Goal: Connect with others: Connect with others

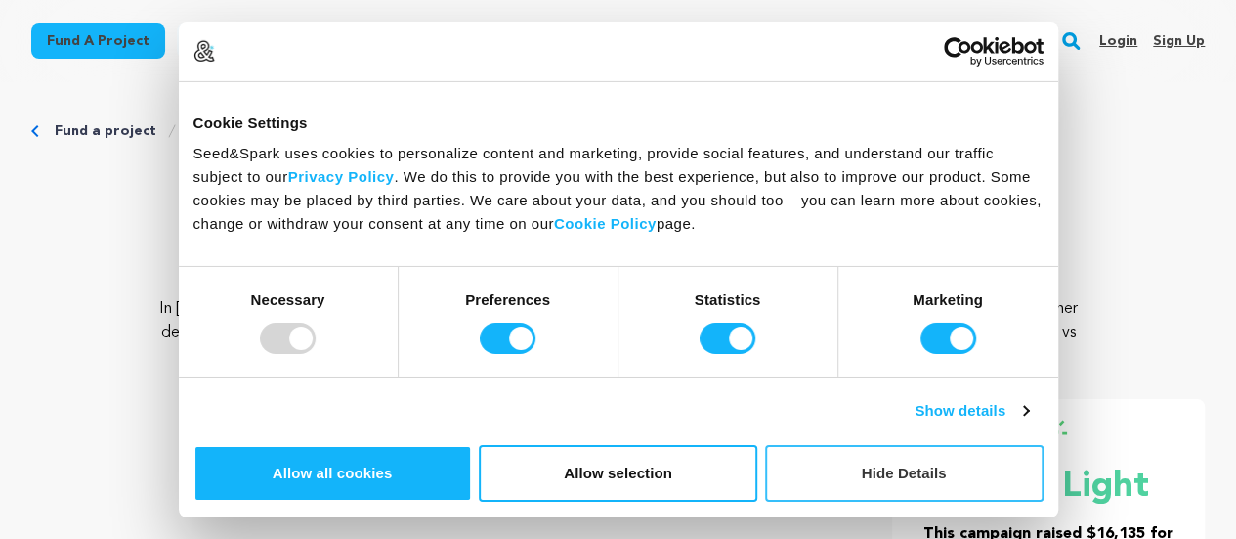
click at [1044, 445] on button "Hide Details" at bounding box center [904, 473] width 279 height 57
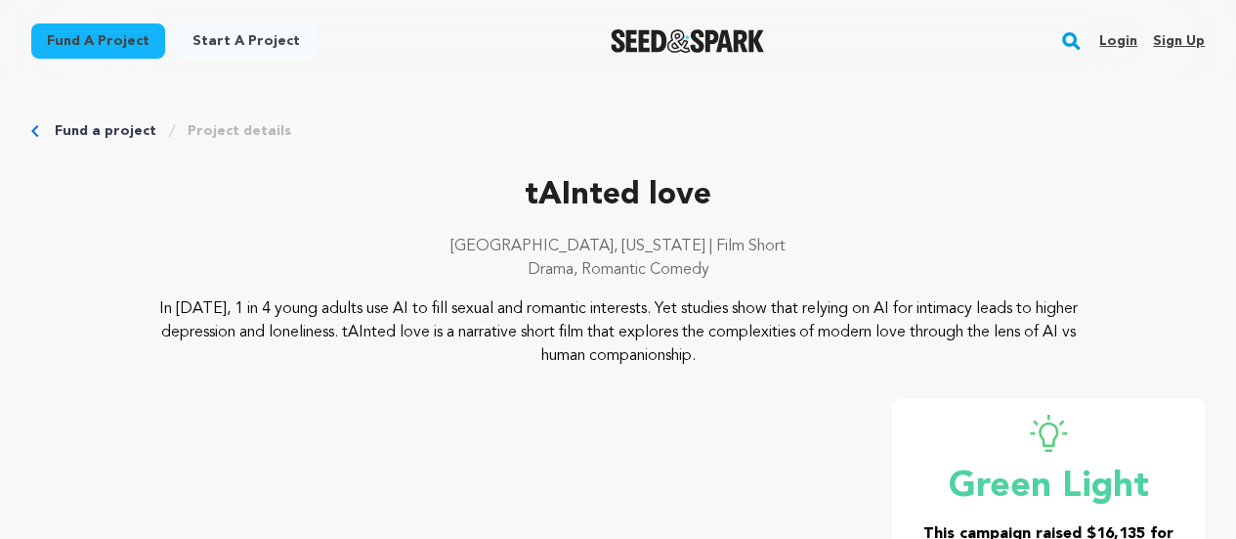
click at [813, 356] on p "In 2025, 1 in 4 young adults use AI to fill sexual and romantic interests. Yet …" at bounding box center [618, 332] width 939 height 70
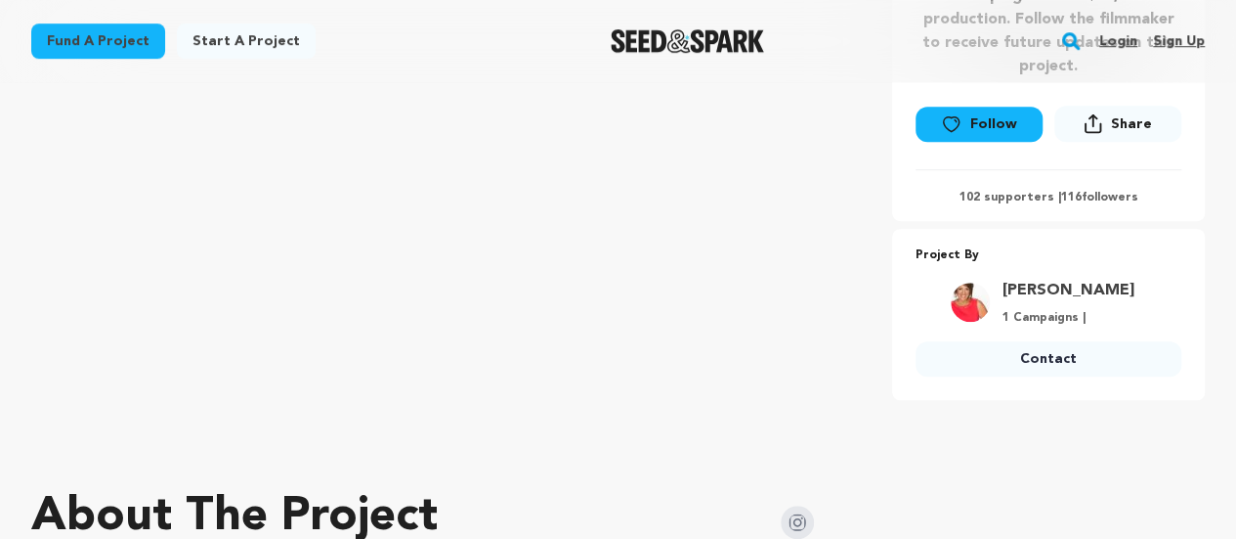
scroll to position [529, 0]
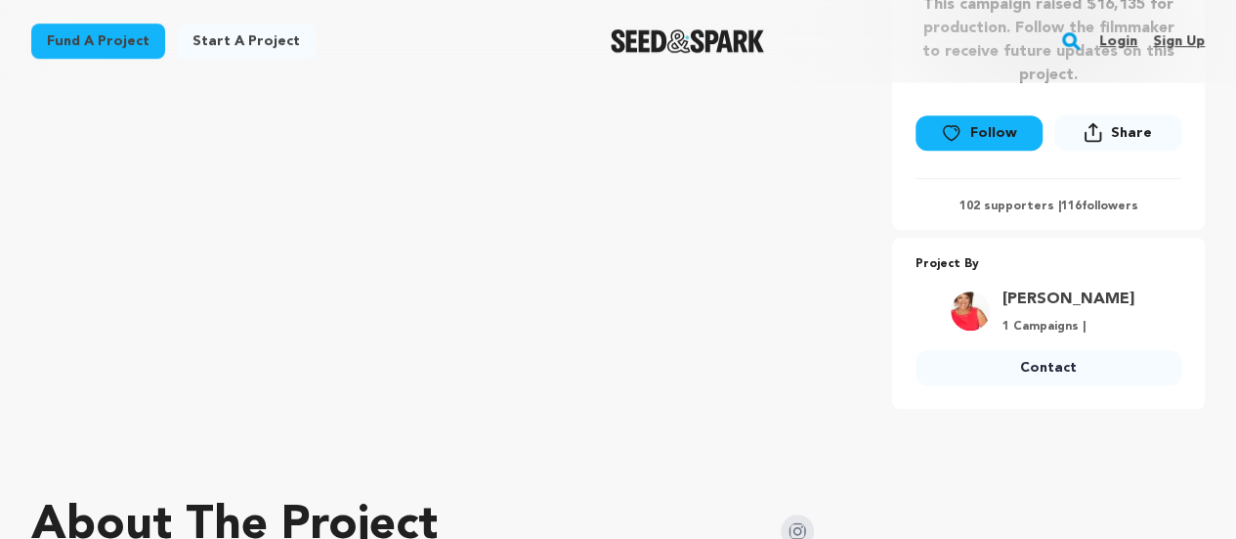
click at [1084, 300] on link "[PERSON_NAME]" at bounding box center [1068, 298] width 132 height 23
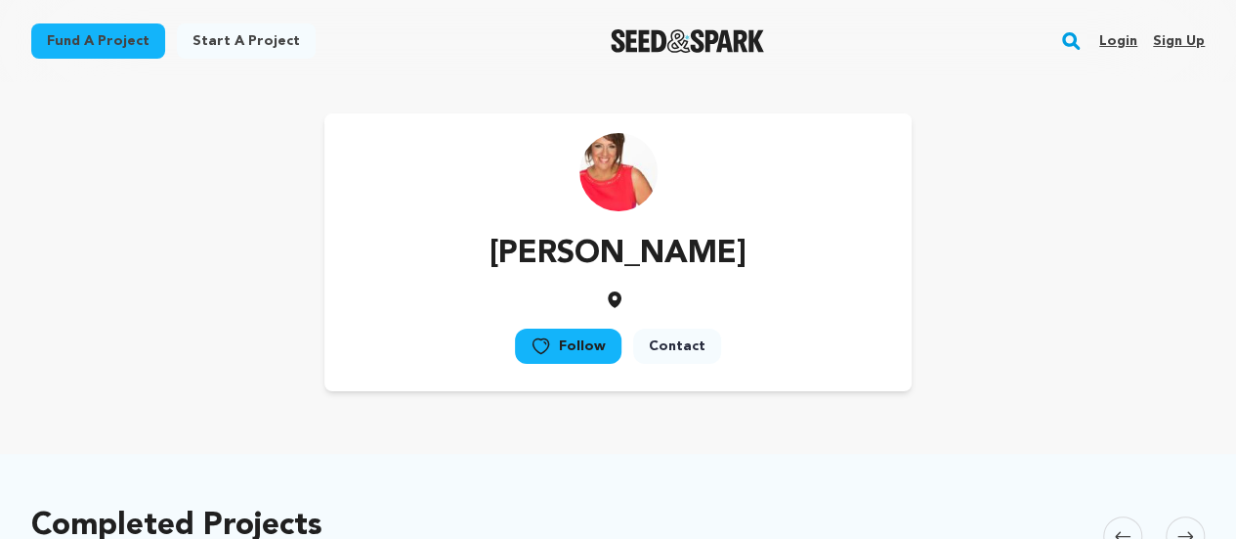
click at [677, 338] on link "Contact" at bounding box center [677, 345] width 88 height 35
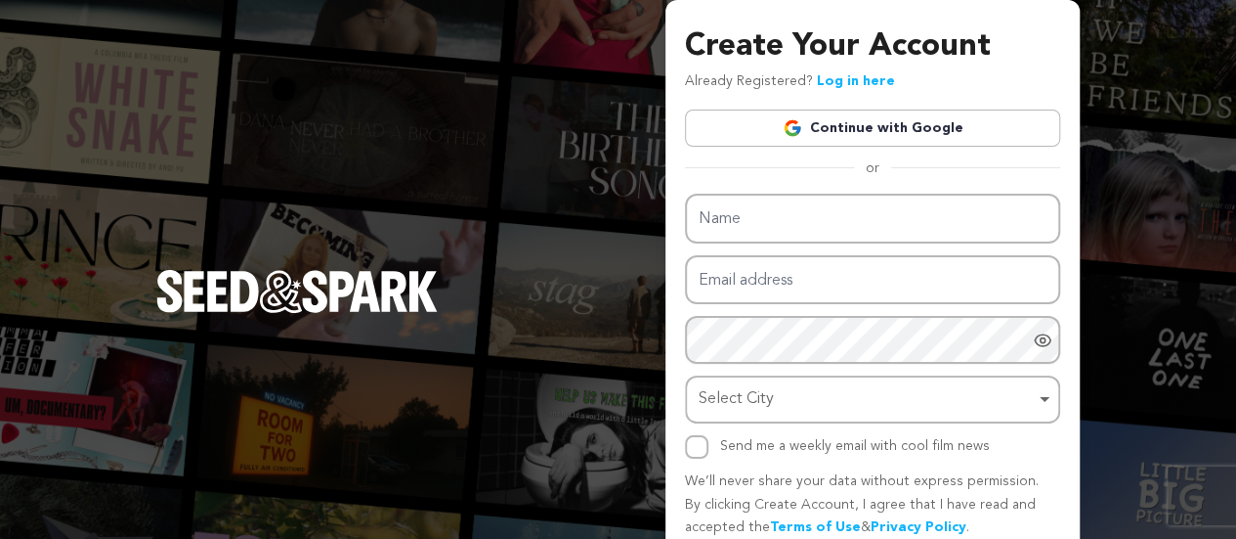
click at [284, 22] on div "Create Your Account Already Registered? Log in here Continue with Google or eyJ…" at bounding box center [618, 311] width 1236 height 622
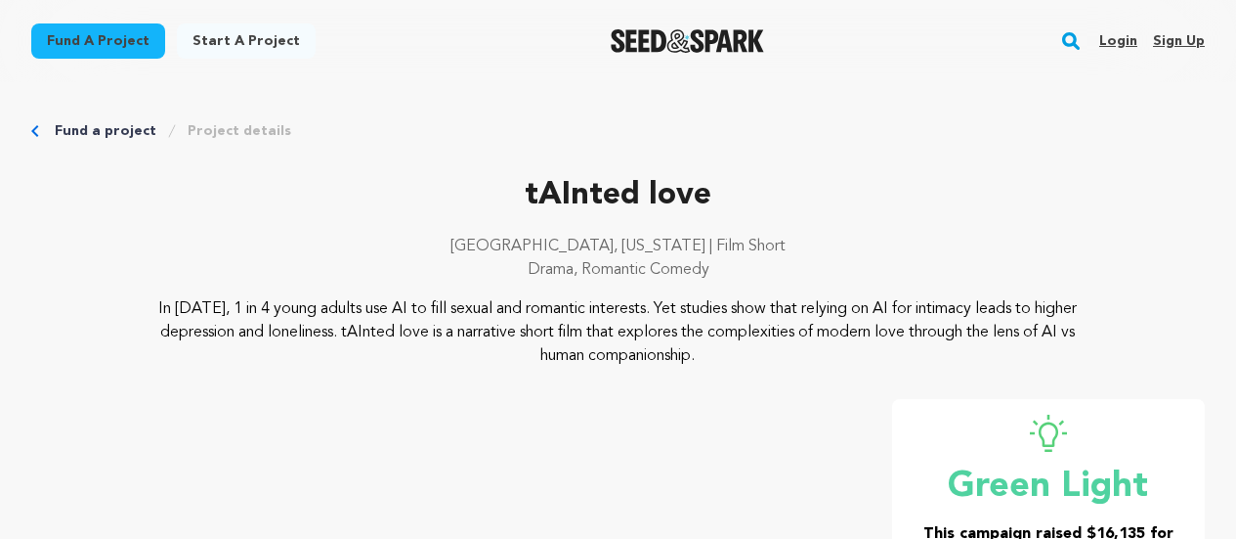
scroll to position [529, 0]
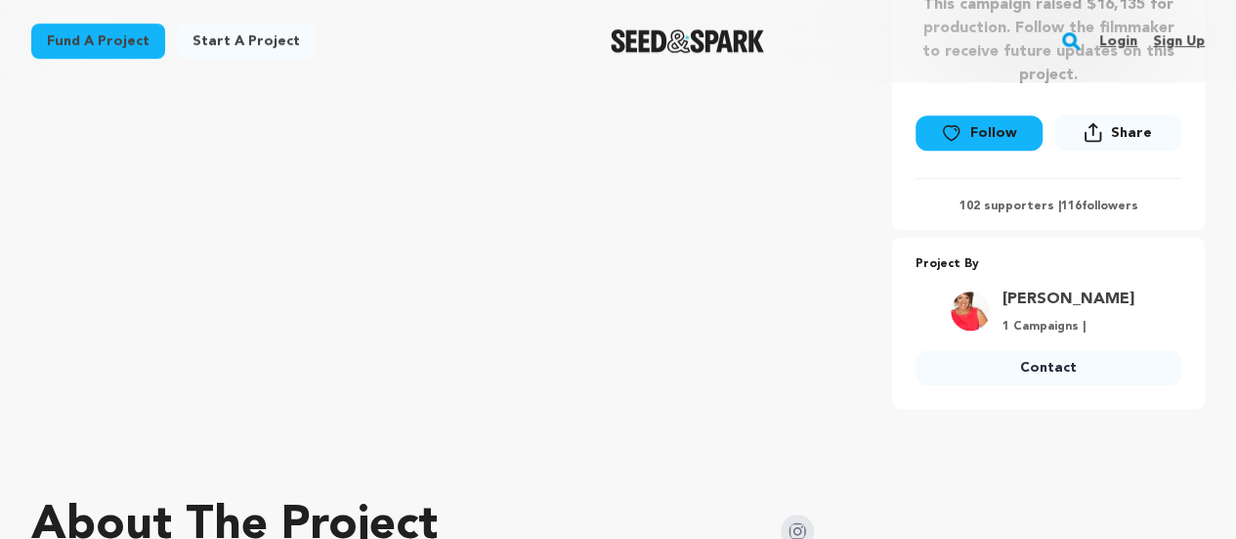
click at [1077, 365] on link "Contact" at bounding box center [1049, 367] width 266 height 35
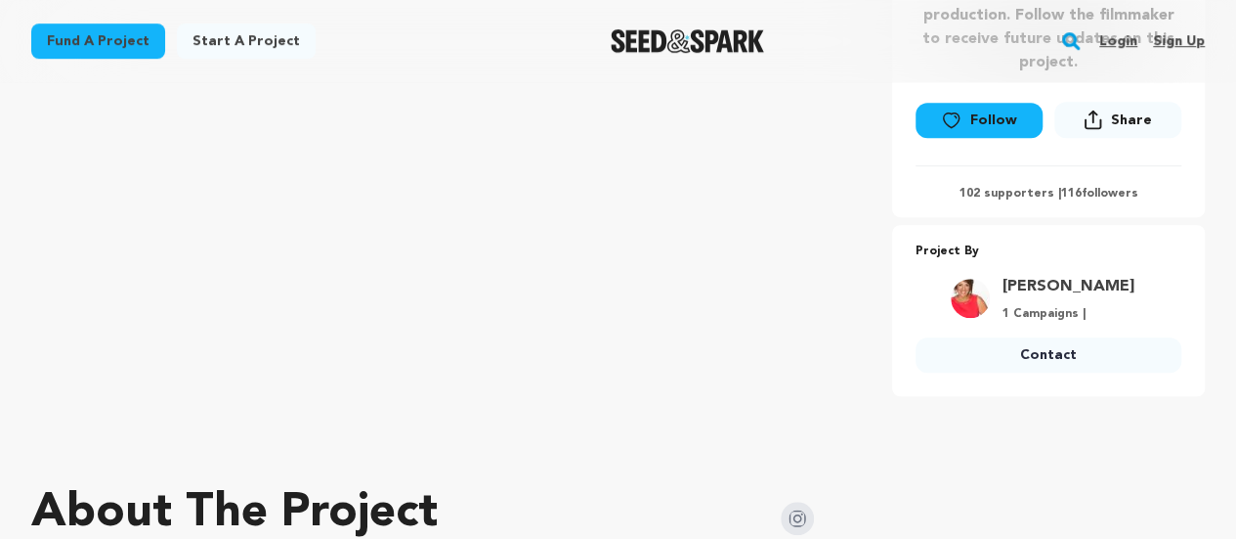
scroll to position [575, 0]
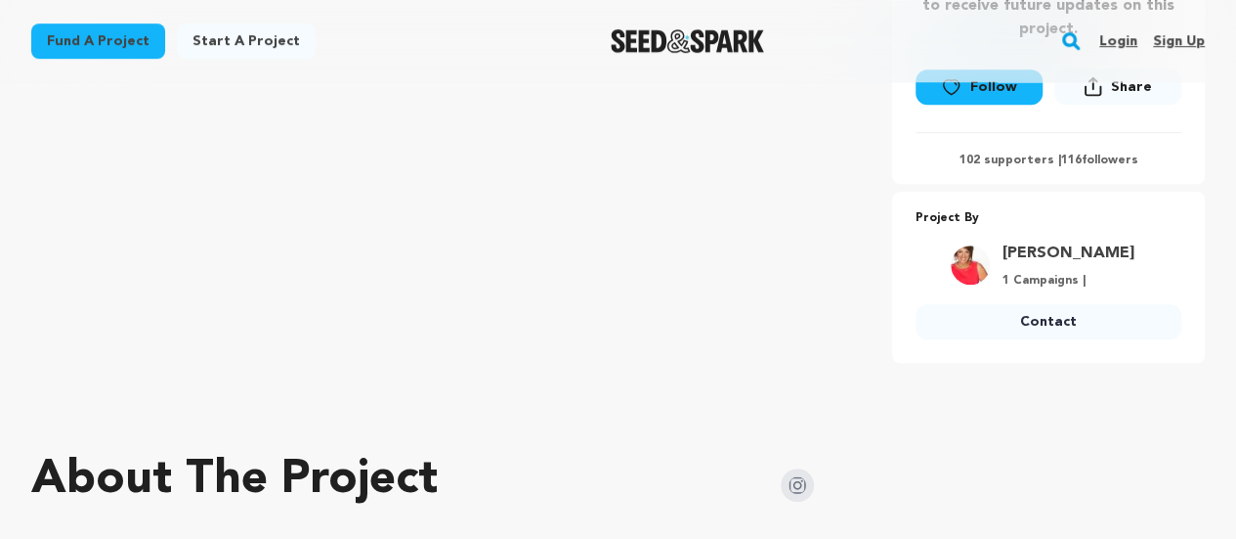
click at [1086, 322] on link "Contact" at bounding box center [1049, 321] width 266 height 35
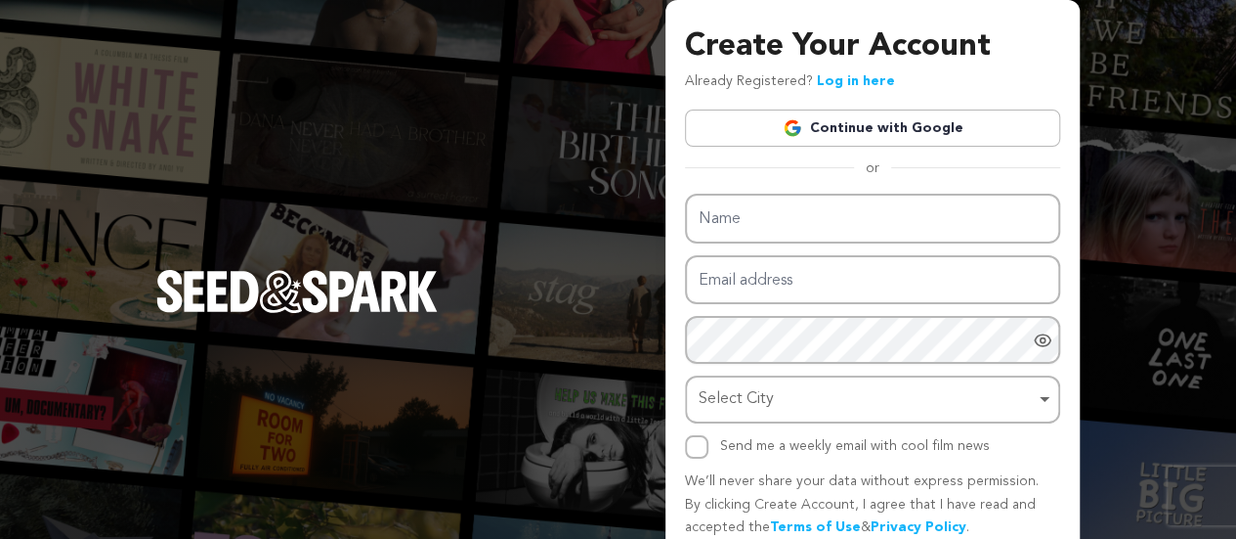
click at [924, 126] on link "Continue with Google" at bounding box center [872, 127] width 375 height 37
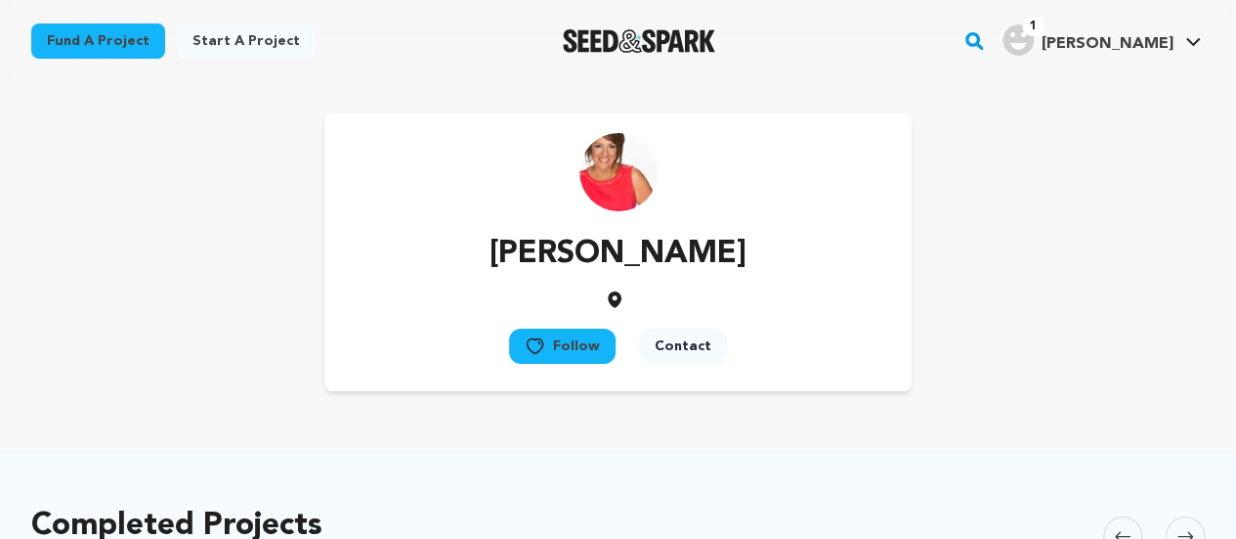
click at [675, 353] on button "Contact" at bounding box center [683, 345] width 88 height 35
